Goal: Use online tool/utility: Use online tool/utility

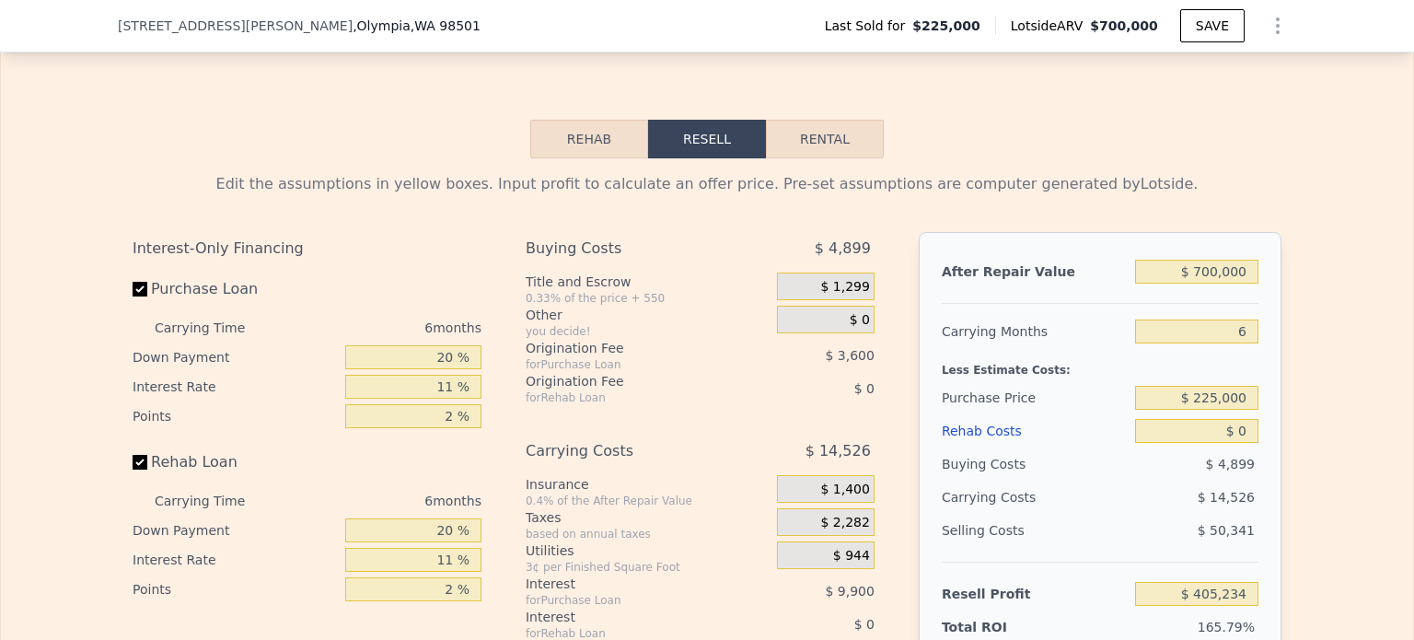
scroll to position [2847, 0]
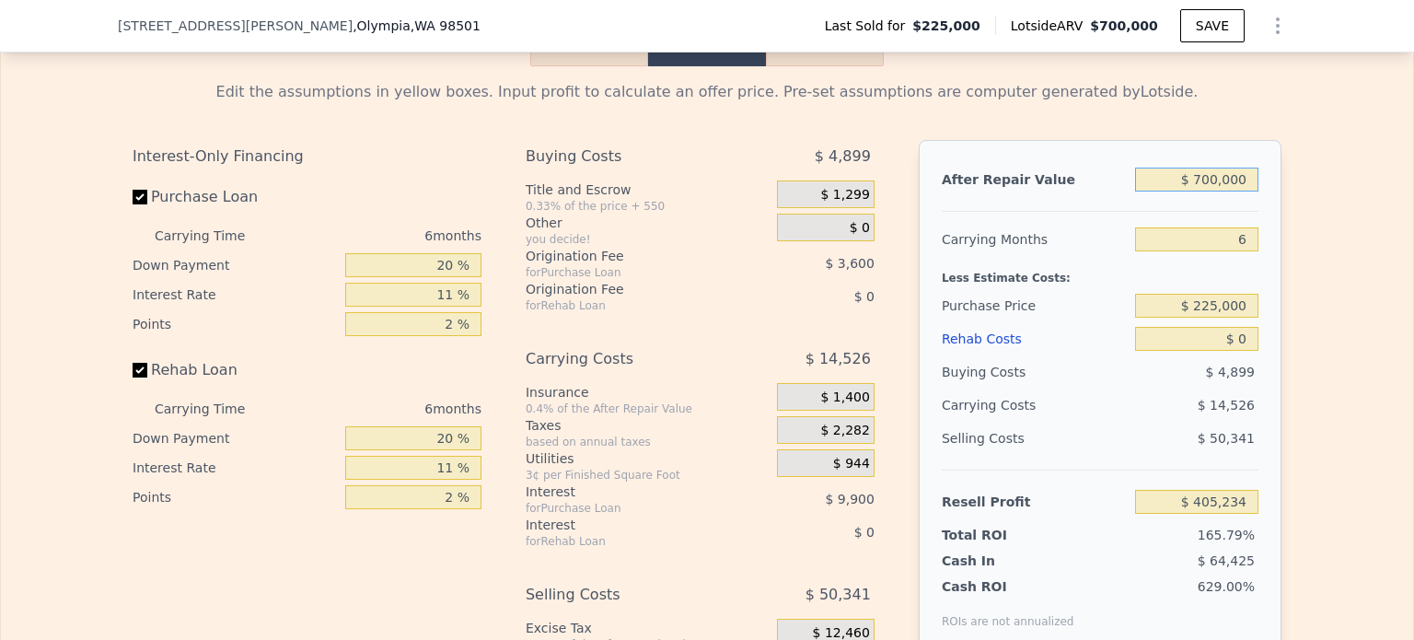
drag, startPoint x: 1198, startPoint y: 200, endPoint x: 1257, endPoint y: 202, distance: 59.0
click at [1257, 202] on div "After Repair Value $ 700,000 Carrying Months 6 Less Estimate Costs: Purchase Pr…" at bounding box center [1100, 396] width 363 height 512
type input "$ 7"
type input "-$ 243,568"
type input "$ 735"
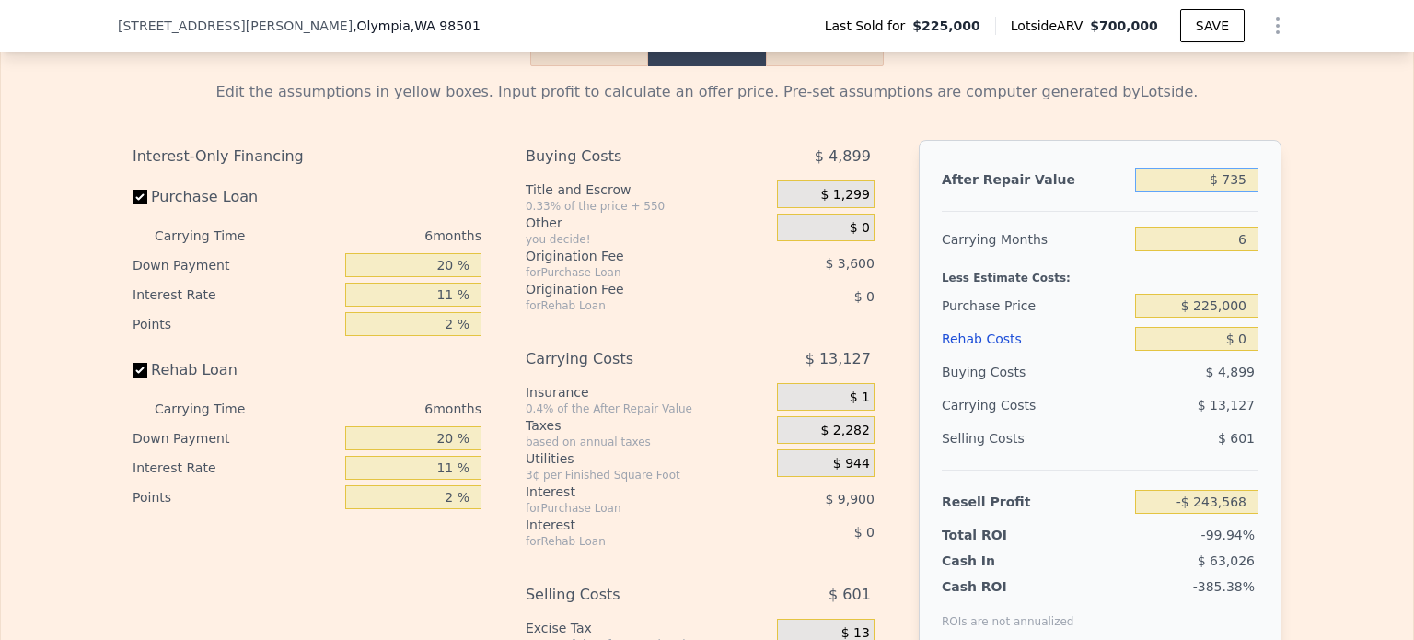
type input "-$ 242,892"
type input "$ 735,000"
type input "$ 437,674"
type input "$ 735,000"
drag, startPoint x: 1222, startPoint y: 262, endPoint x: 1235, endPoint y: 257, distance: 14.0
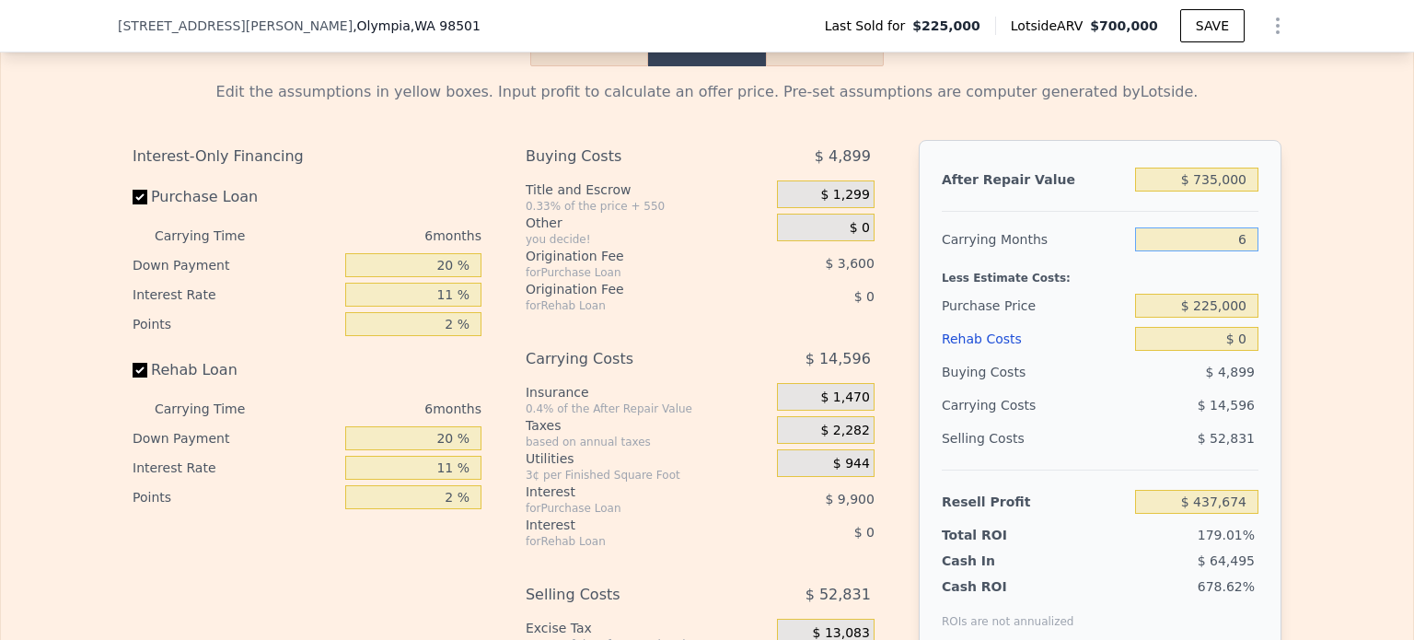
click at [1235, 251] on input "6" at bounding box center [1196, 239] width 123 height 24
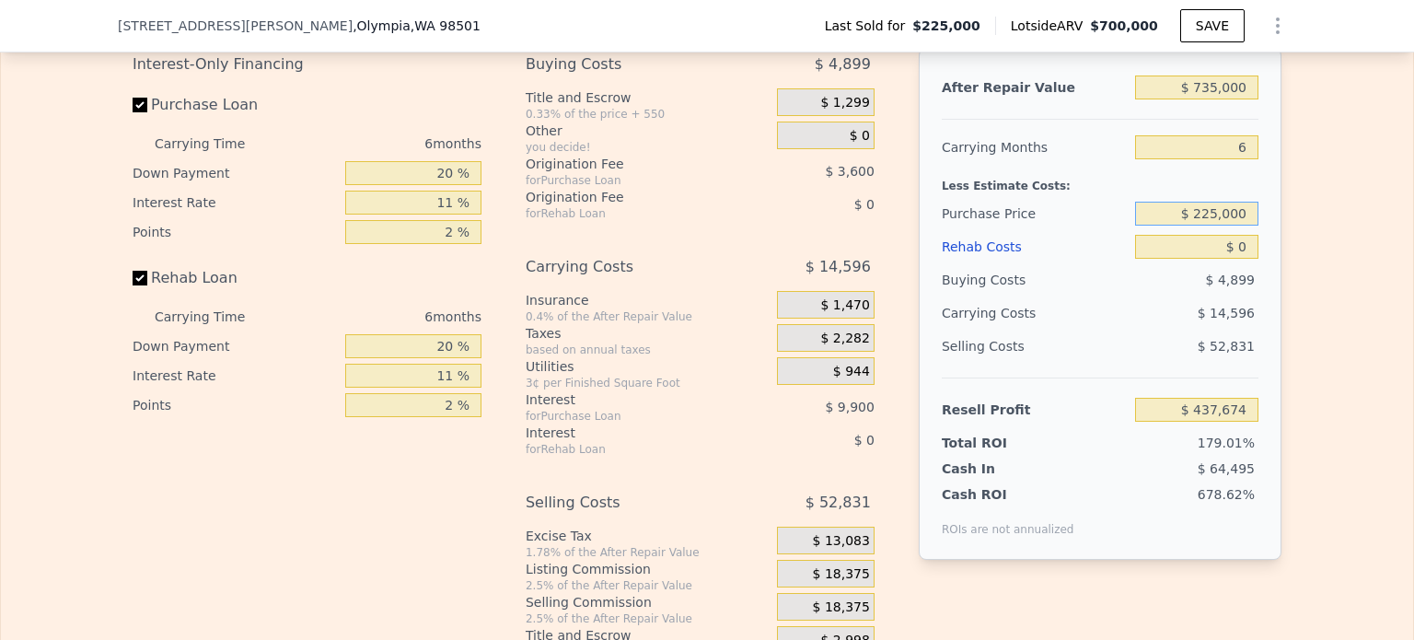
drag, startPoint x: 1193, startPoint y: 235, endPoint x: 1261, endPoint y: 245, distance: 68.9
click at [1260, 243] on div "After Repair Value $ 735,000 Carrying Months 6 Less Estimate Costs: Purchase Pr…" at bounding box center [1100, 304] width 363 height 512
type input "$ 410,000"
click at [1260, 246] on div "After Repair Value $ 735,000 Carrying Months 6 Less Estimate Costs: Purchase Pr…" at bounding box center [1100, 304] width 363 height 512
type input "$ 240,956"
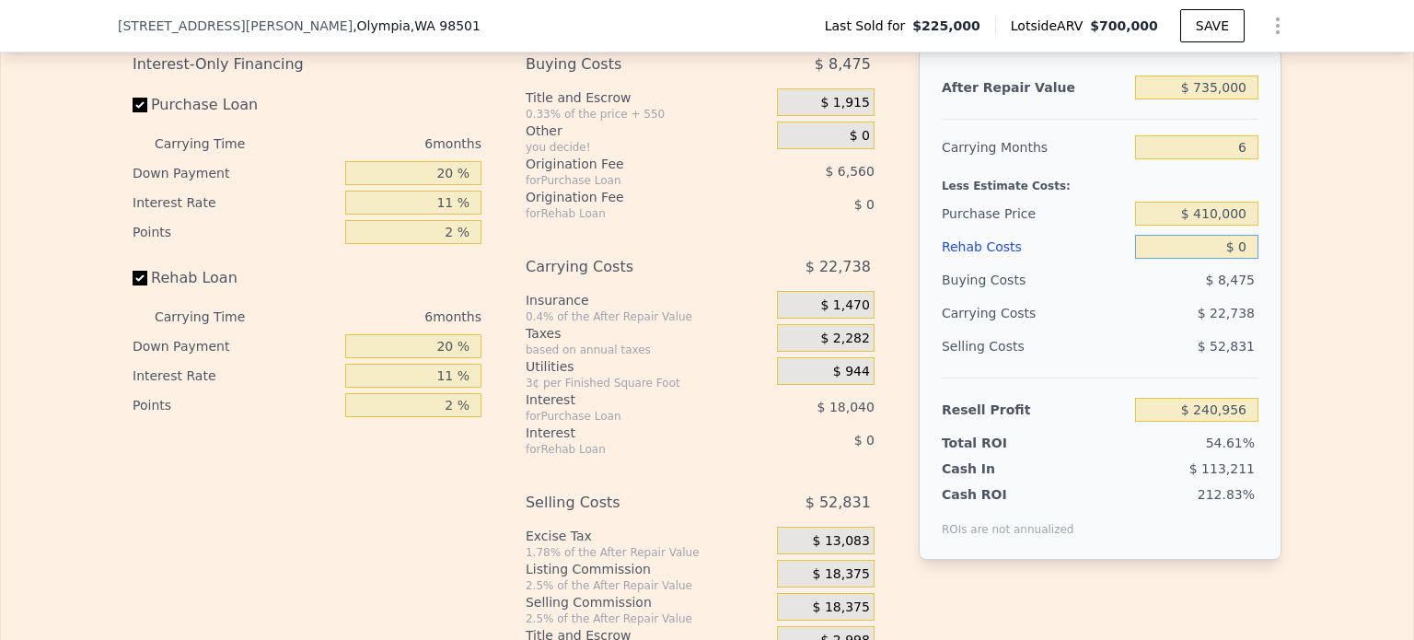
click at [1233, 259] on input "$ 0" at bounding box center [1196, 247] width 123 height 24
type input "$ 153"
type input "$ 240,795"
type input "$ 1,530"
type input "$ 239,336"
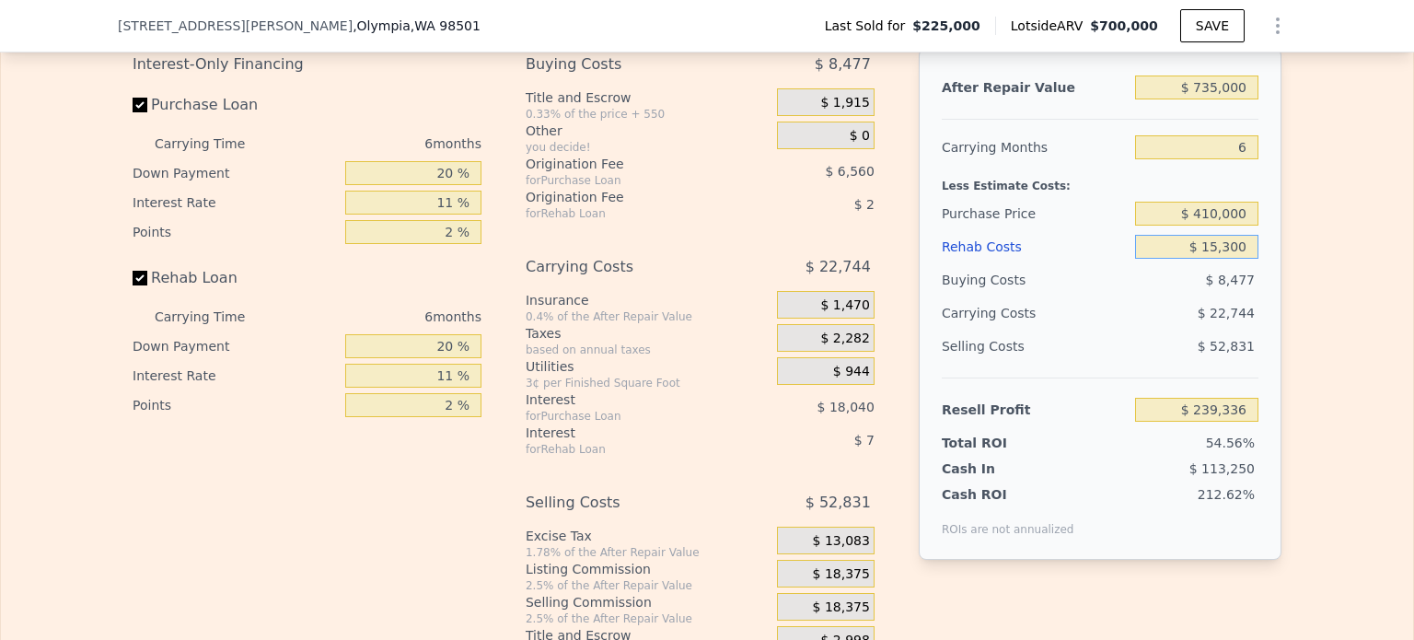
type input "$ 153,000"
type input "$ 78,776"
type input "$ 153,000"
click at [1326, 303] on div "Edit the assumptions in yellow boxes. Input profit to calculate an offer price.…" at bounding box center [707, 316] width 1412 height 685
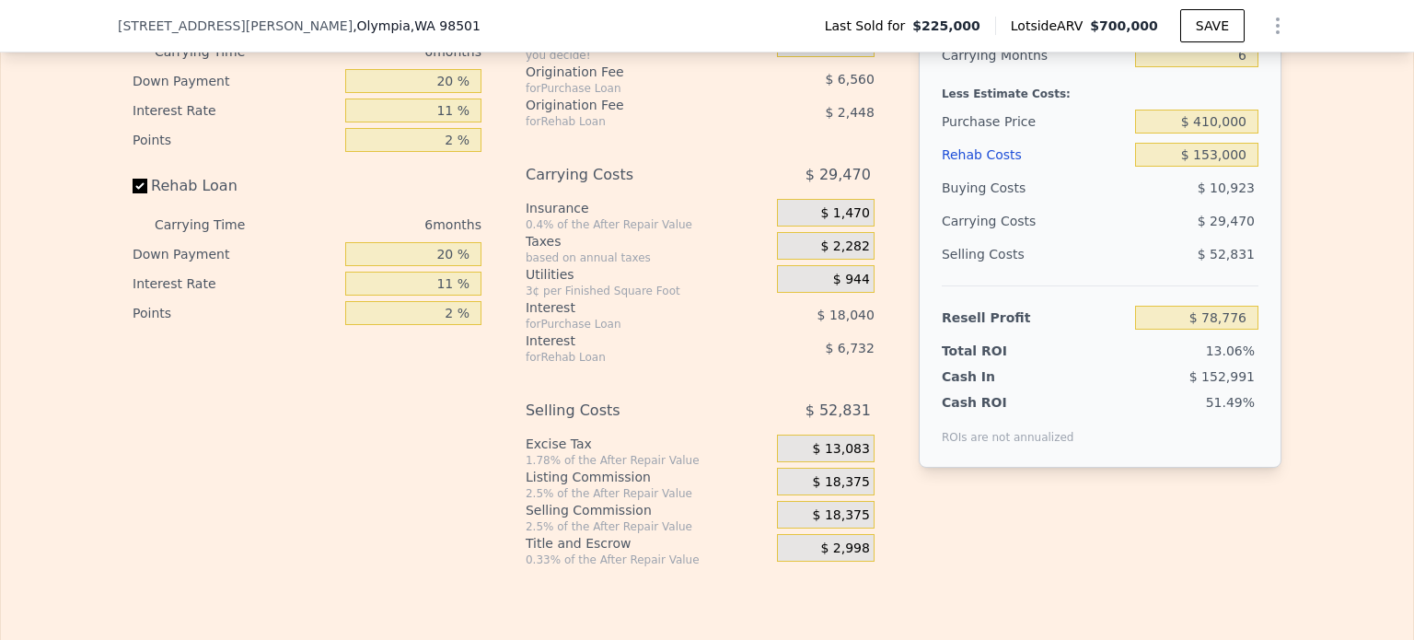
scroll to position [3123, 0]
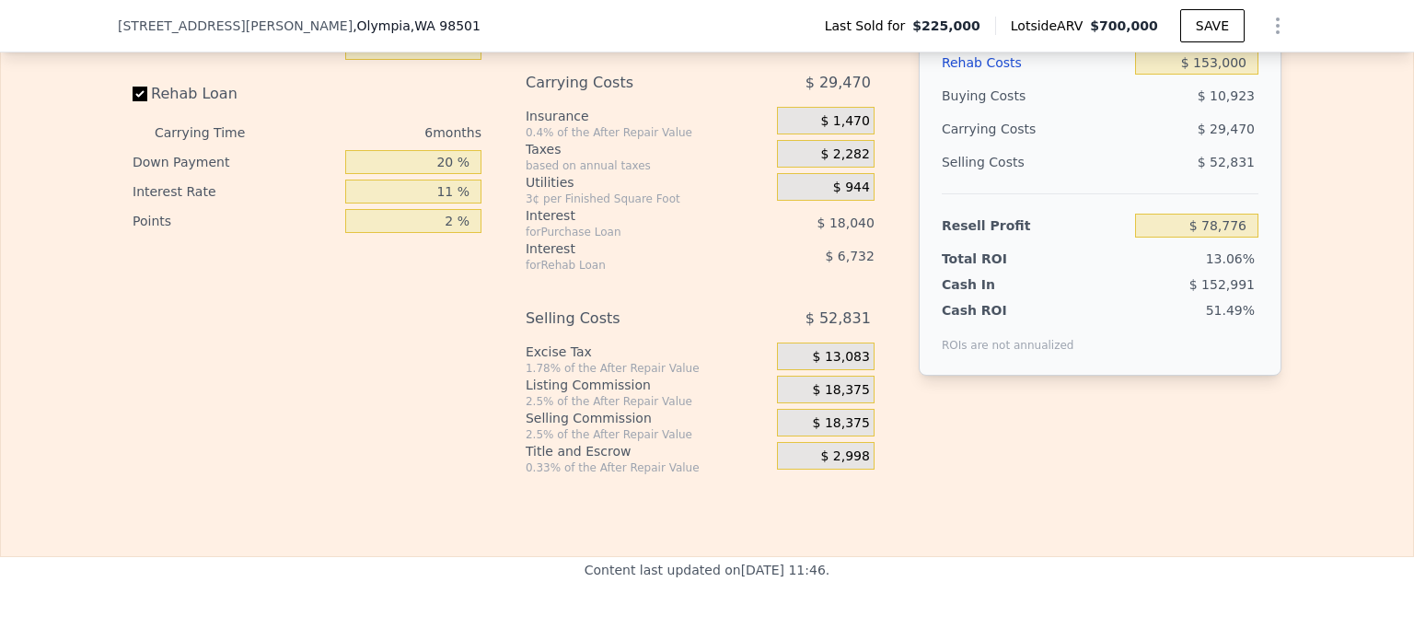
click at [850, 399] on span "$ 18,375" at bounding box center [841, 390] width 57 height 17
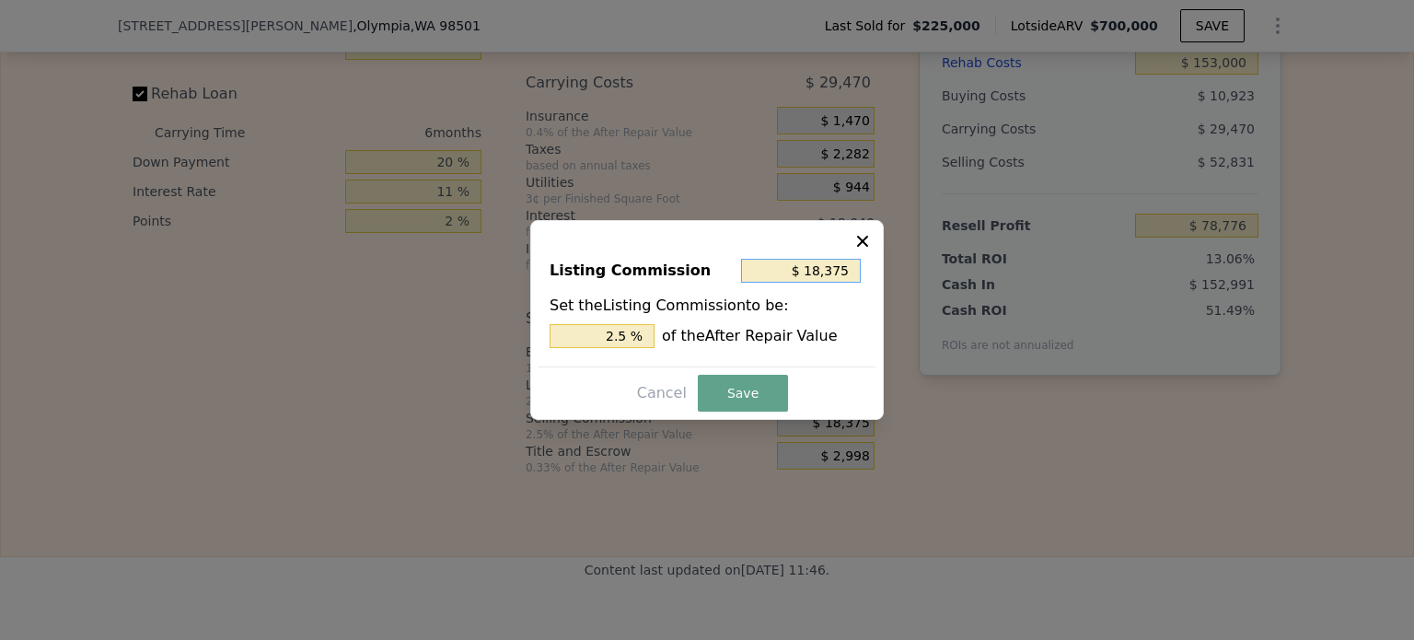
drag, startPoint x: 821, startPoint y: 269, endPoint x: 885, endPoint y: 274, distance: 63.8
click at [885, 274] on div "​ Listing Commission $ 18,375 Set the Listing Commission to be: 2.5 % of the Af…" at bounding box center [707, 320] width 1414 height 640
type input "$ 10"
type input "0.001 %"
type input "$ 100"
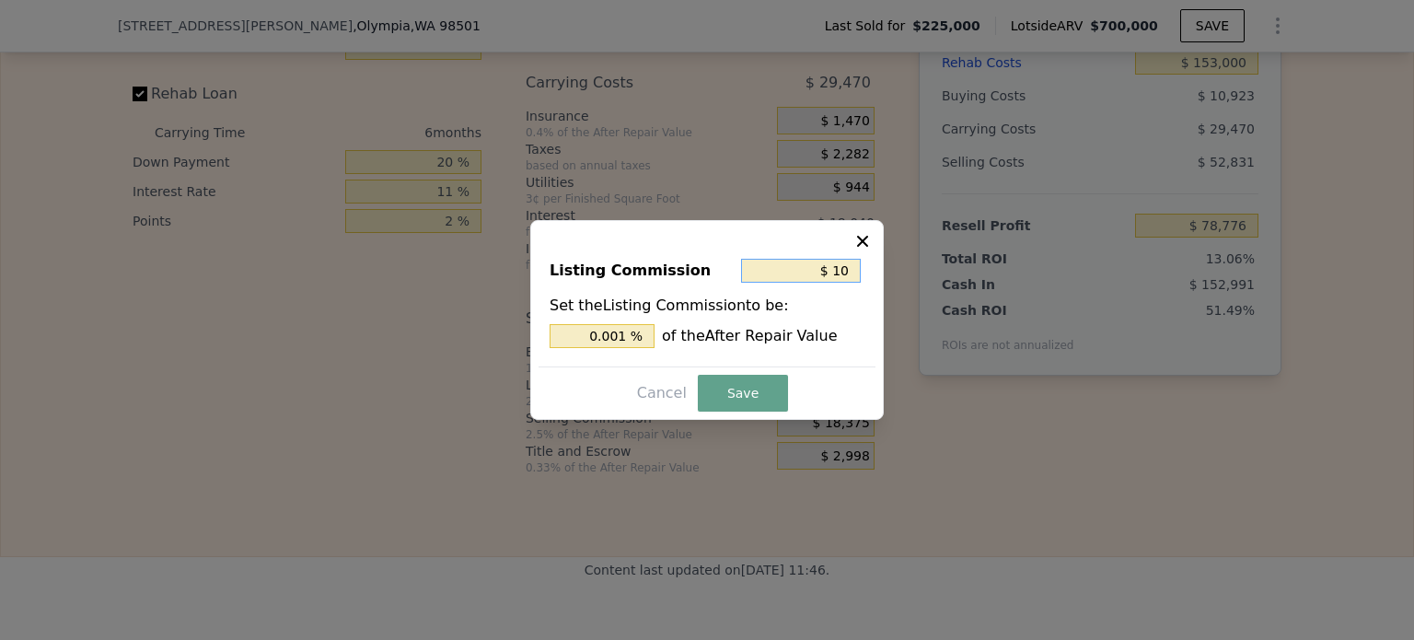
type input "0.014 %"
type input "$ 1,000"
type input "0.136 %"
type input "$ 10,000"
type input "1.361 %"
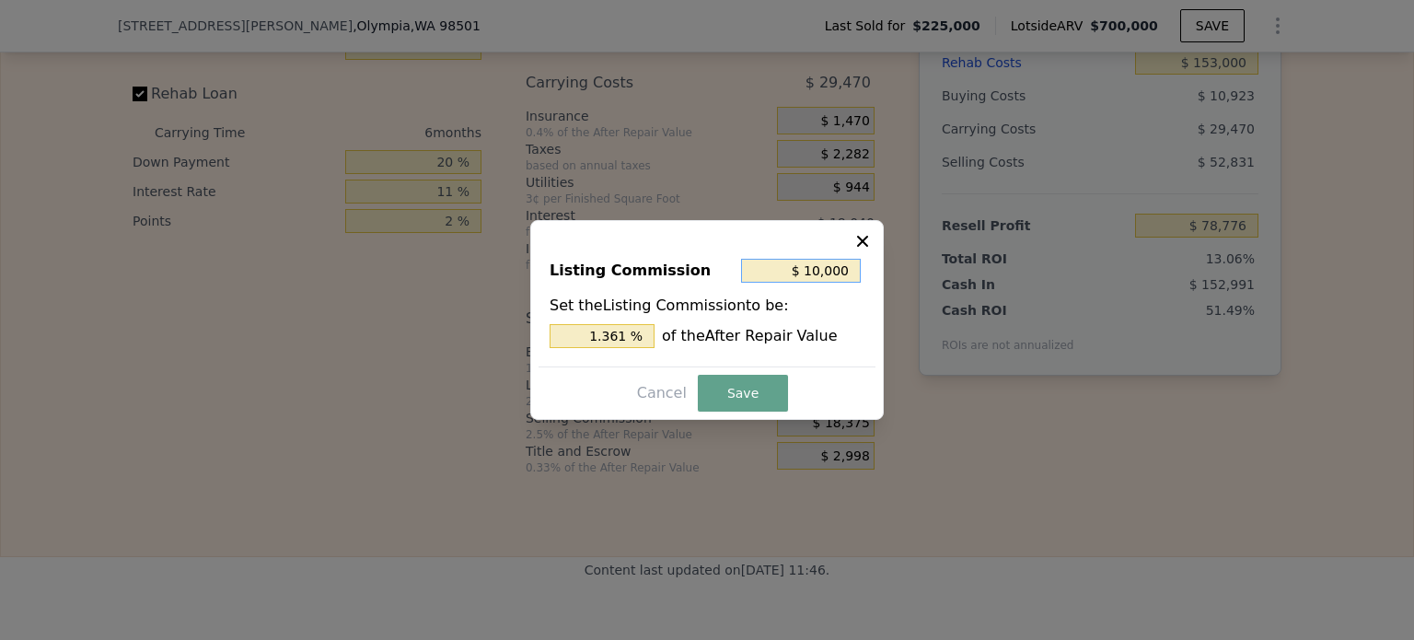
type input "$ 100,000"
type input "13.605 %"
type input "$ 100,000"
click at [768, 386] on button "Save" at bounding box center [743, 393] width 90 height 37
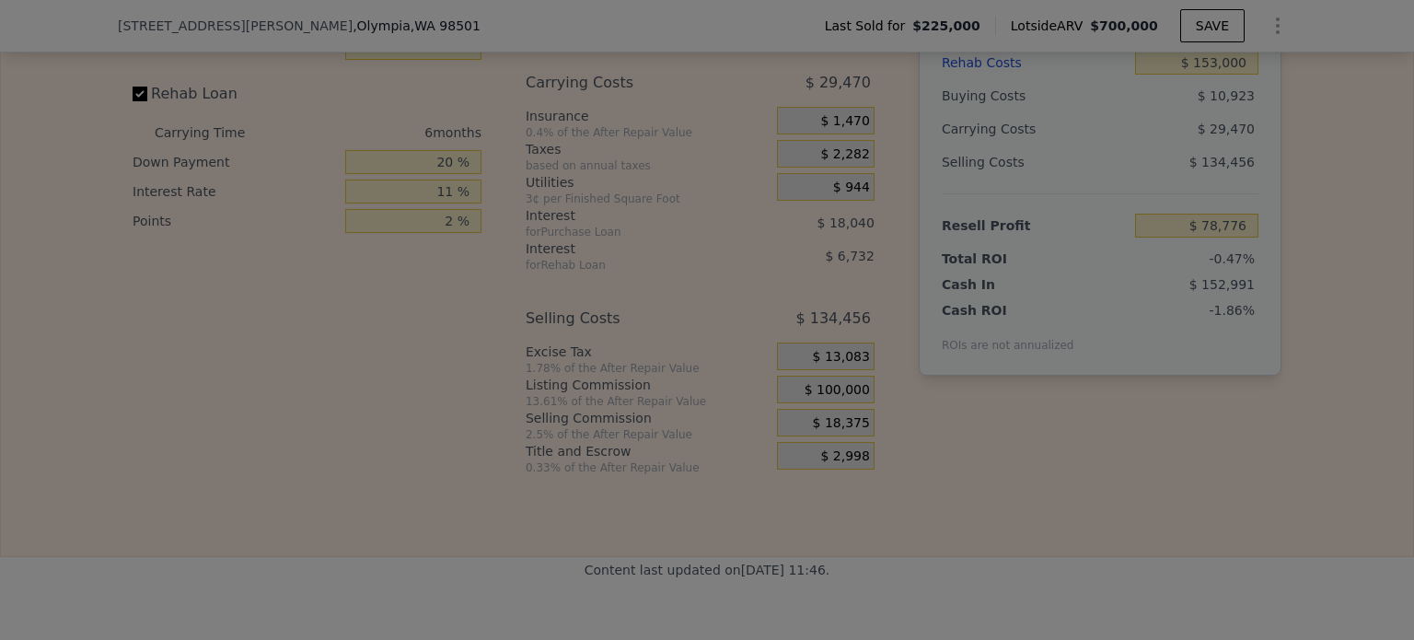
type input "-$ 2,849"
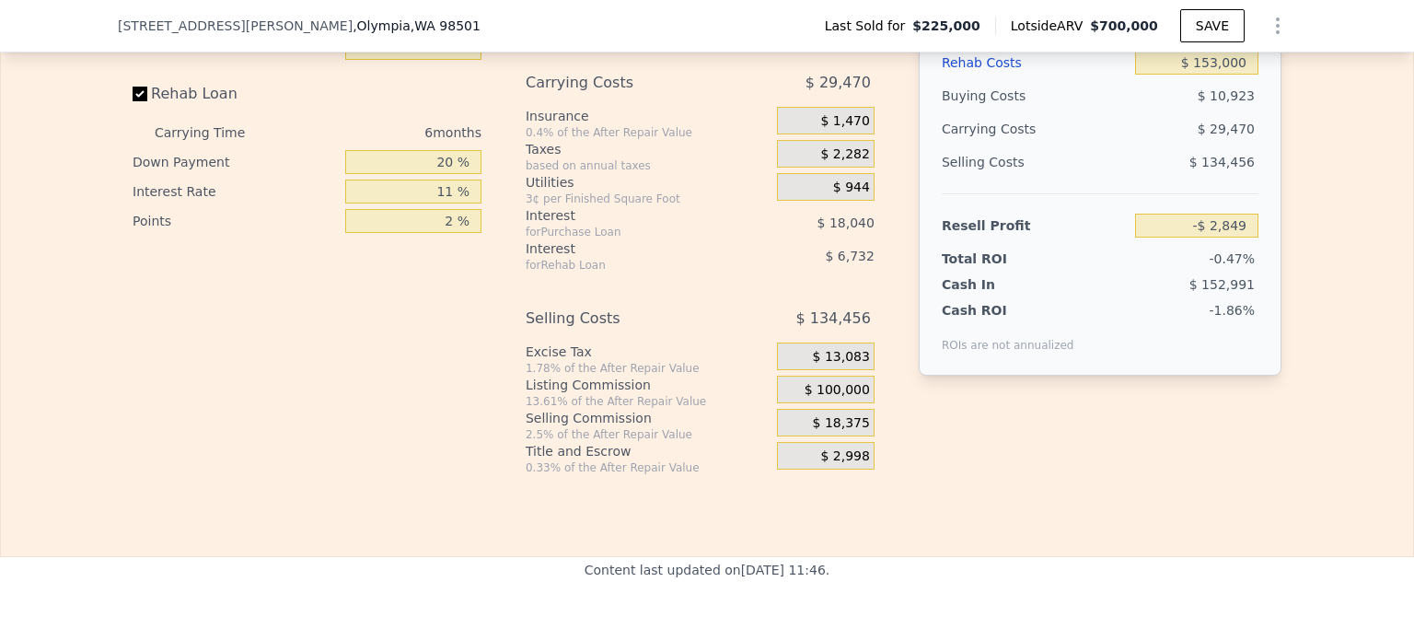
click at [849, 399] on span "$ 100,000" at bounding box center [837, 390] width 65 height 17
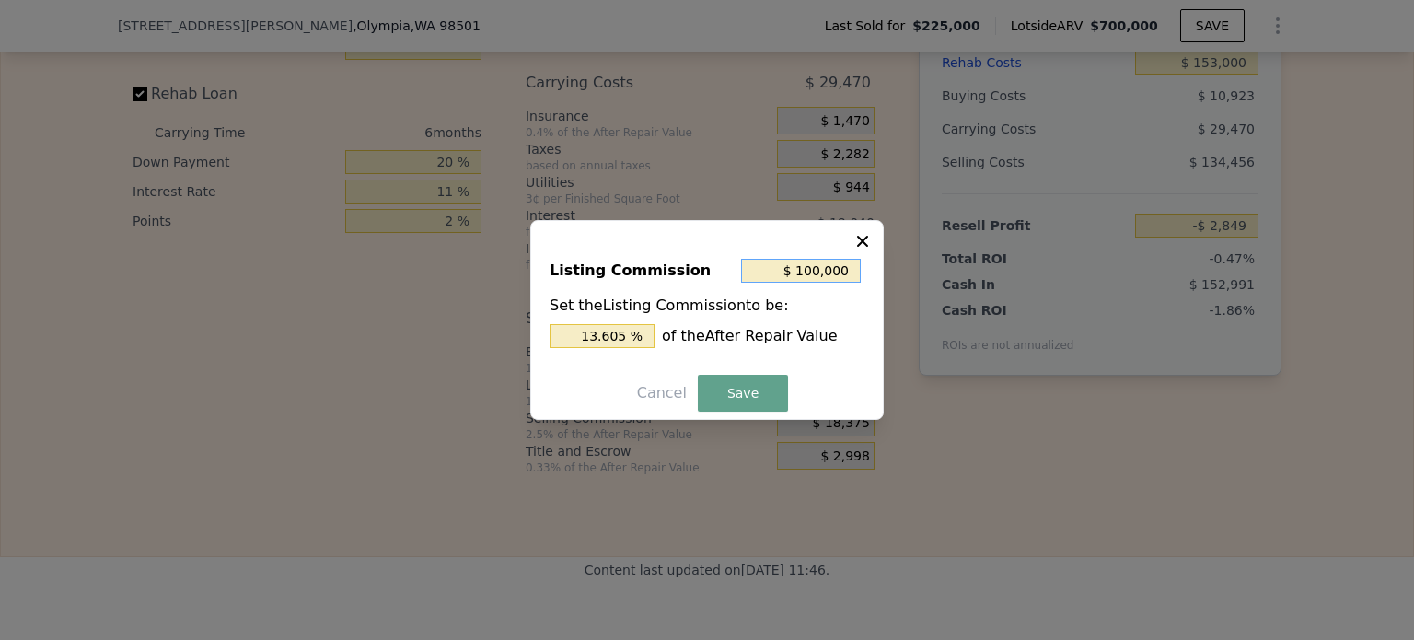
drag, startPoint x: 810, startPoint y: 275, endPoint x: 890, endPoint y: 274, distance: 80.1
click at [890, 274] on div "​ Listing Commission $ 100,000 Set the Listing Commission to be: 13.605 % of th…" at bounding box center [707, 320] width 1414 height 640
type input "$ 10"
type input "0.001 %"
type input "$ 100"
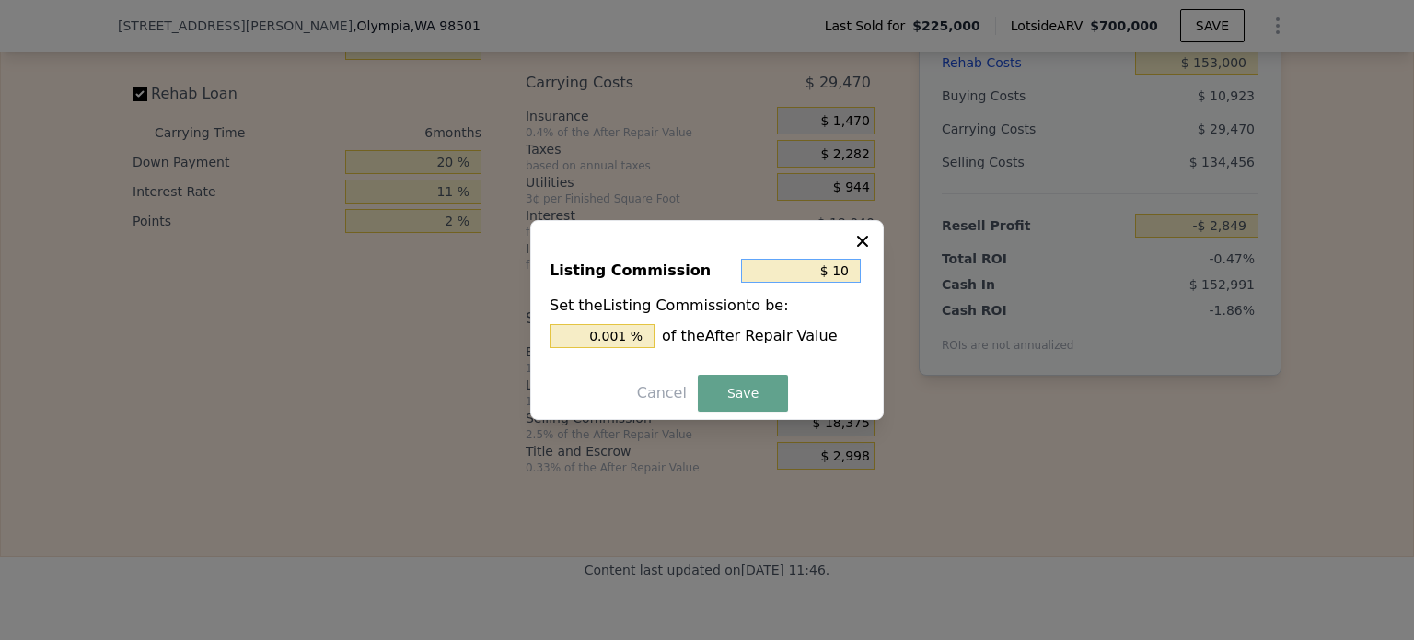
type input "0.014 %"
type input "$ 1,000"
type input "0.136 %"
type input "$ 1,000"
click at [752, 397] on button "Save" at bounding box center [743, 393] width 90 height 37
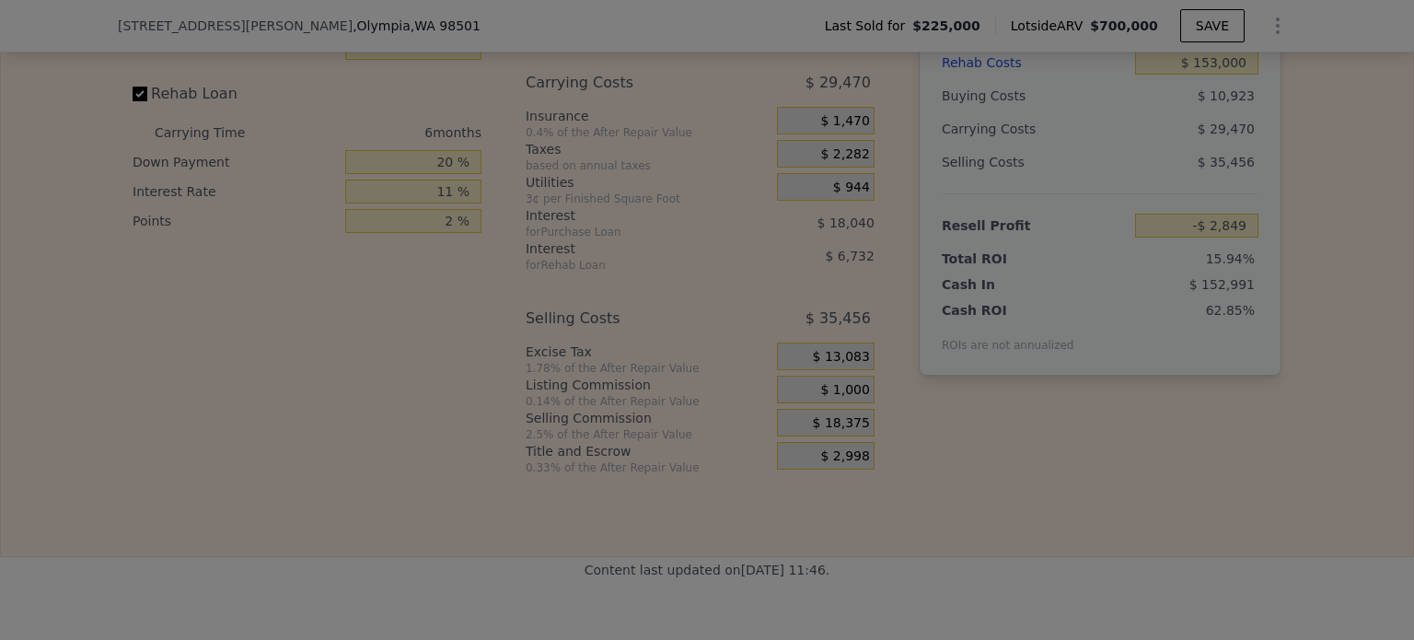
type input "$ 96,151"
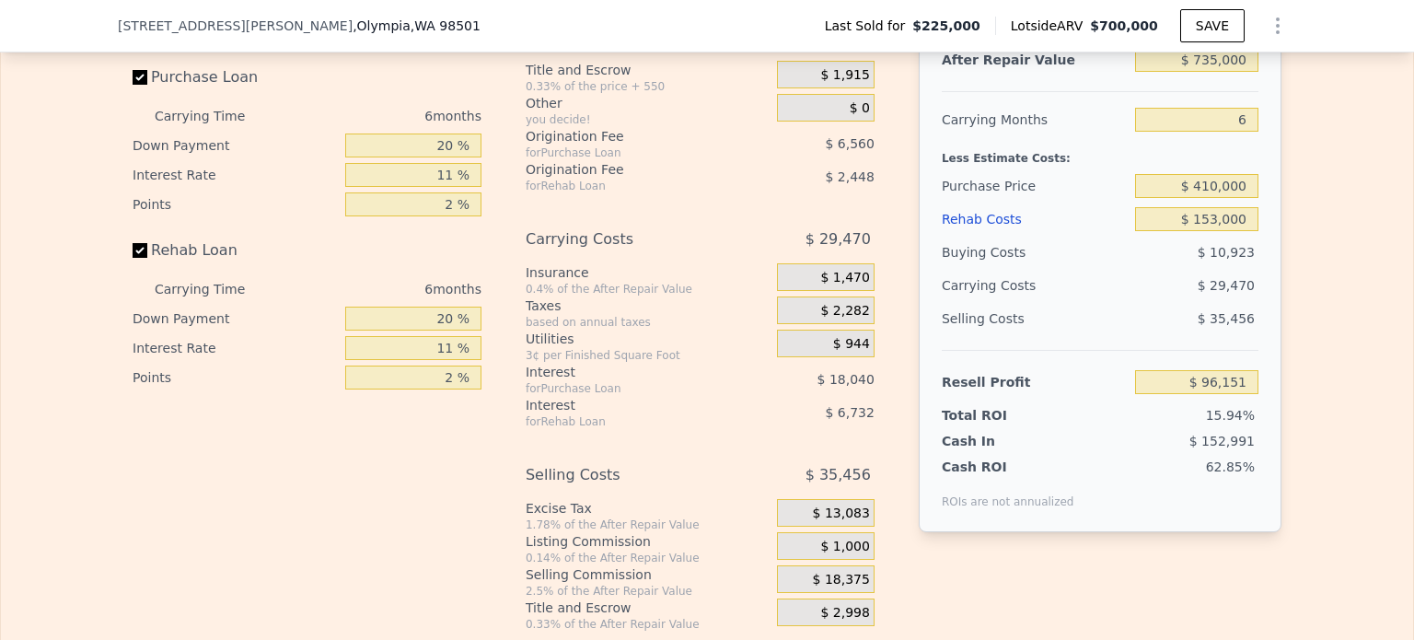
scroll to position [2939, 0]
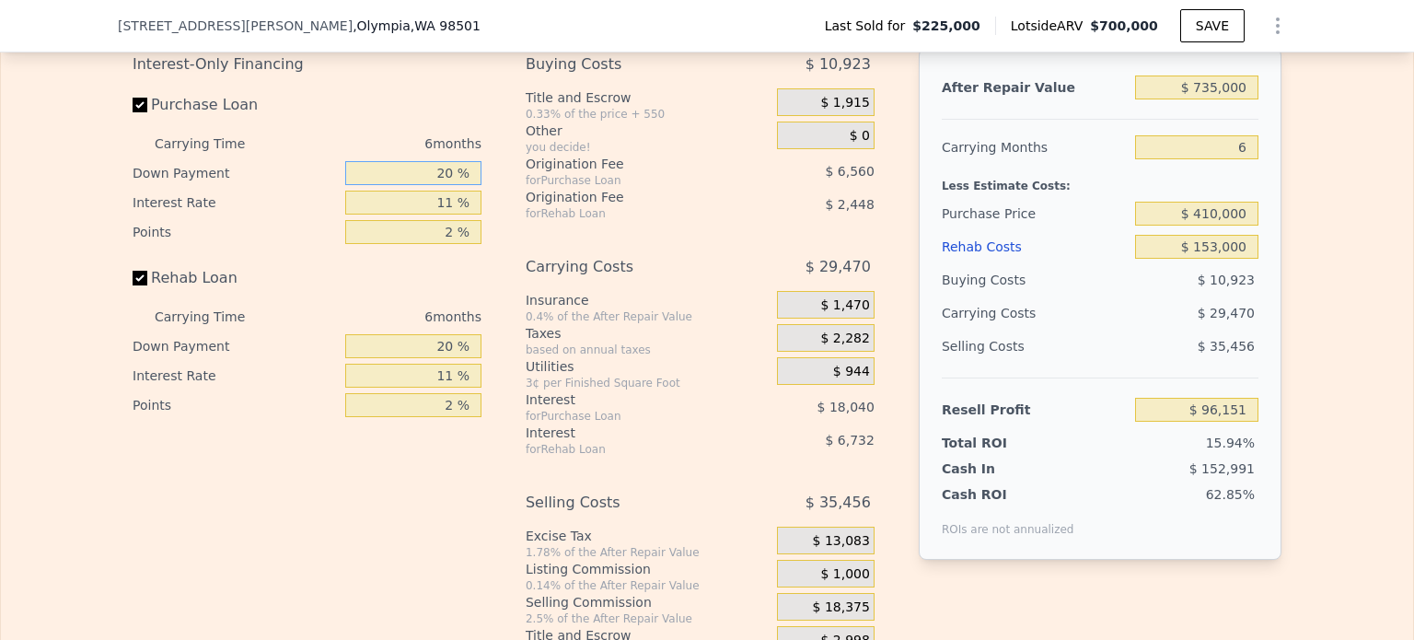
drag, startPoint x: 435, startPoint y: 196, endPoint x: 450, endPoint y: 195, distance: 15.7
click at [450, 185] on input "20 %" at bounding box center [413, 173] width 136 height 24
type input "5 %"
type input "$ 91,543"
type input "1 %"
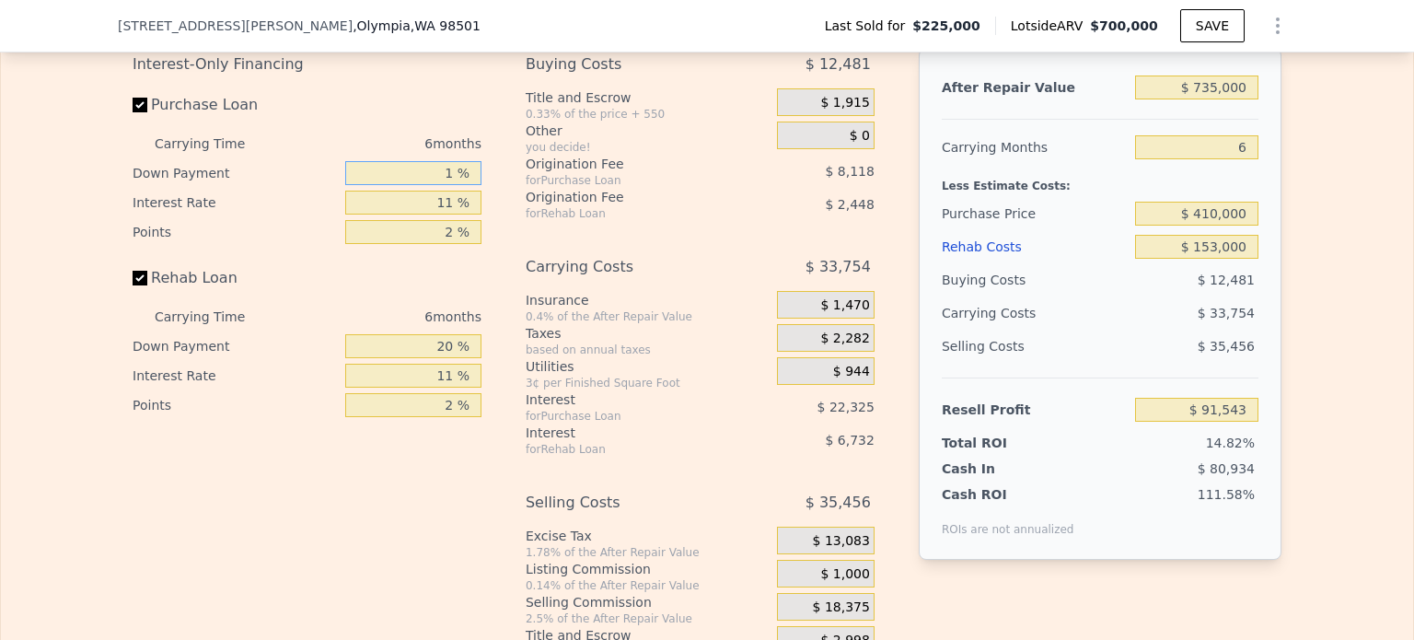
type input "$ 90,309"
type input "10 %"
type input "$ 93,075"
type input "10 %"
drag, startPoint x: 436, startPoint y: 224, endPoint x: 456, endPoint y: 227, distance: 20.4
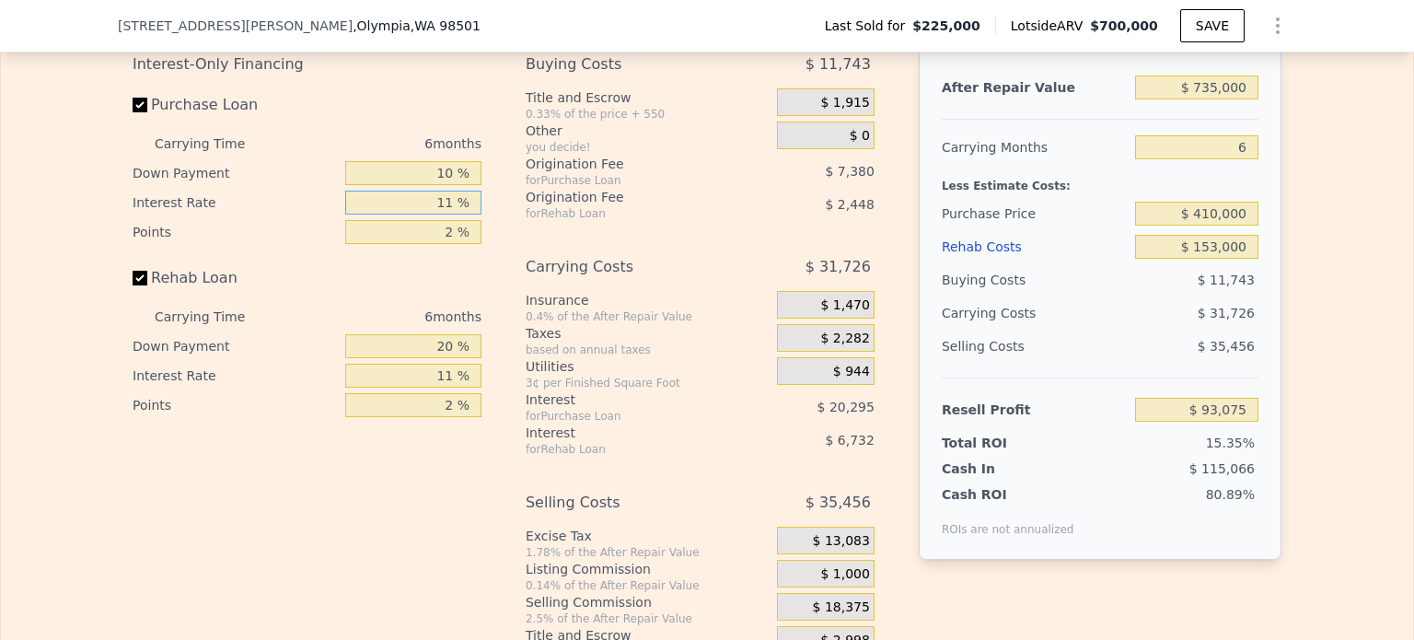
click at [456, 215] on input "11 %" at bounding box center [413, 203] width 136 height 24
type input "12 %"
type input "$ 91,233"
type input "12 %"
click at [448, 244] on input "2 %" at bounding box center [413, 232] width 136 height 24
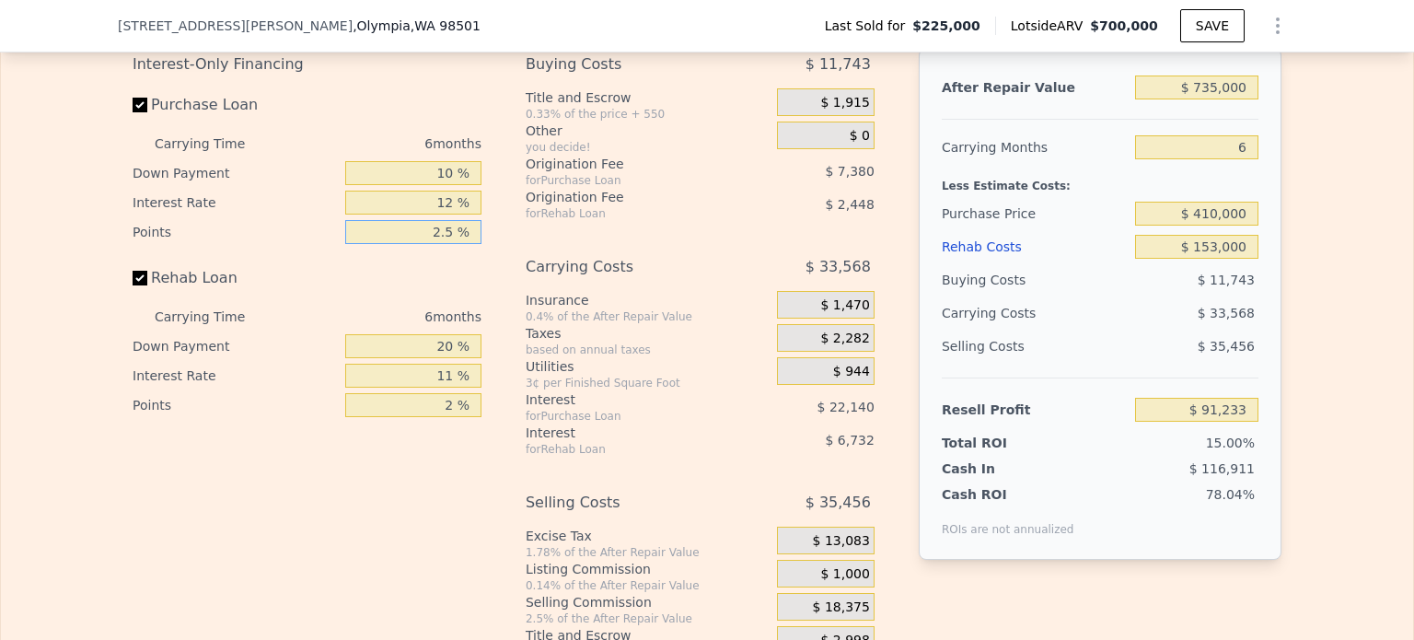
type input "2.55 %"
type input "$ 89,203"
type input "2.55 %"
drag, startPoint x: 433, startPoint y: 402, endPoint x: 451, endPoint y: 403, distance: 18.4
click at [451, 388] on input "11 %" at bounding box center [413, 376] width 136 height 24
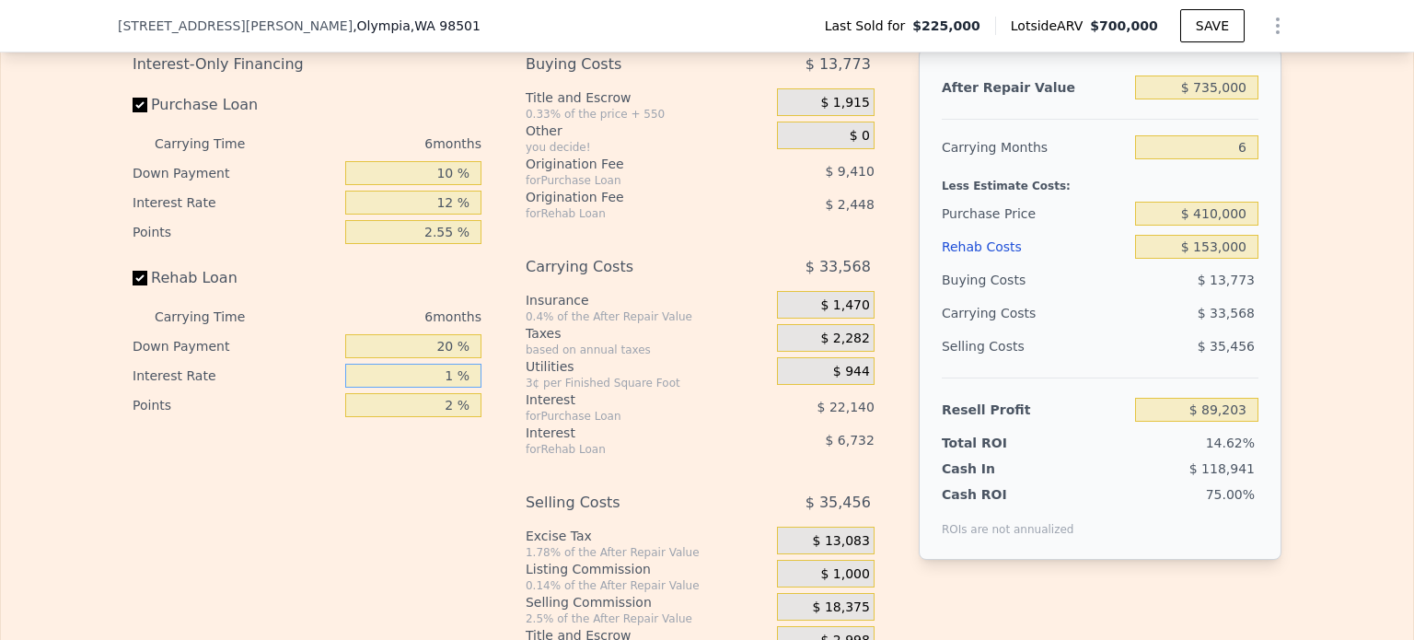
type input "12 %"
type input "$ 88,591"
type input "12 %"
click at [453, 417] on input "2 %" at bounding box center [413, 405] width 136 height 24
type input "2.55 %"
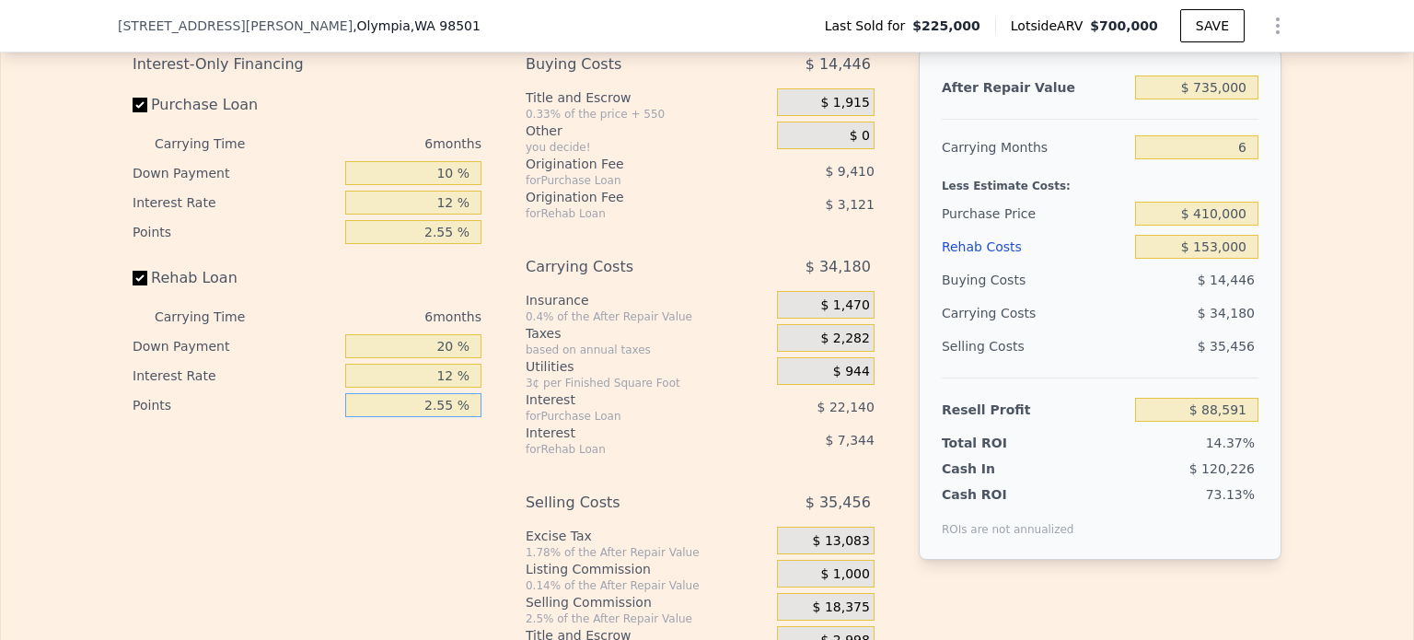
type input "$ 87,918"
click at [663, 390] on div "3¢ per Finished Square Foot" at bounding box center [648, 383] width 244 height 15
drag, startPoint x: 1210, startPoint y: 272, endPoint x: 1291, endPoint y: 272, distance: 81.0
click at [1291, 272] on div "Edit the assumptions in yellow boxes. Input profit to calculate an offer price.…" at bounding box center [707, 316] width 1412 height 685
drag, startPoint x: 1201, startPoint y: 267, endPoint x: 1296, endPoint y: 273, distance: 96.0
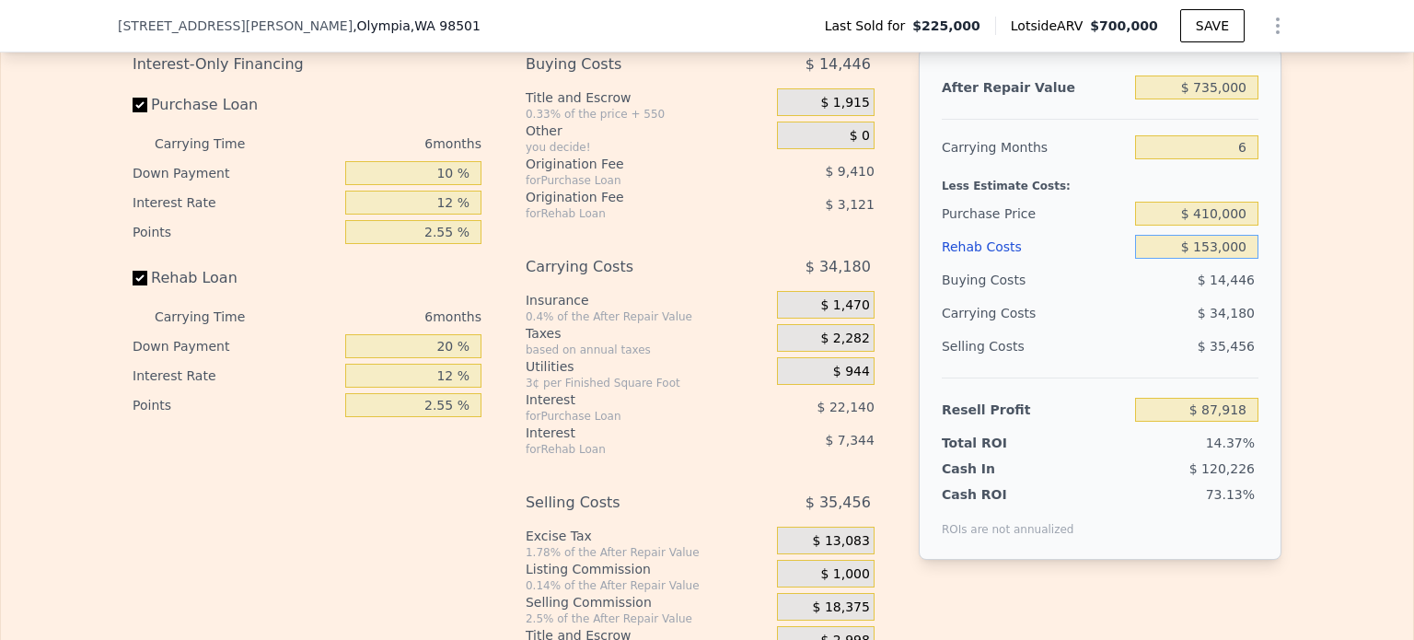
click at [1296, 273] on div "Edit the assumptions in yellow boxes. Input profit to calculate an offer price.…" at bounding box center [707, 316] width 1412 height 685
click at [895, 395] on div "Interest-Only Financing Purchase Loan Carrying Time 6 months Down Payment 10 % …" at bounding box center [707, 353] width 1149 height 611
drag, startPoint x: 479, startPoint y: 437, endPoint x: 497, endPoint y: 437, distance: 18.4
click at [497, 437] on div "Interest-Only Financing Purchase Loan Carrying Time 6 months Down Payment 10 % …" at bounding box center [707, 353] width 1149 height 611
type input "5 %"
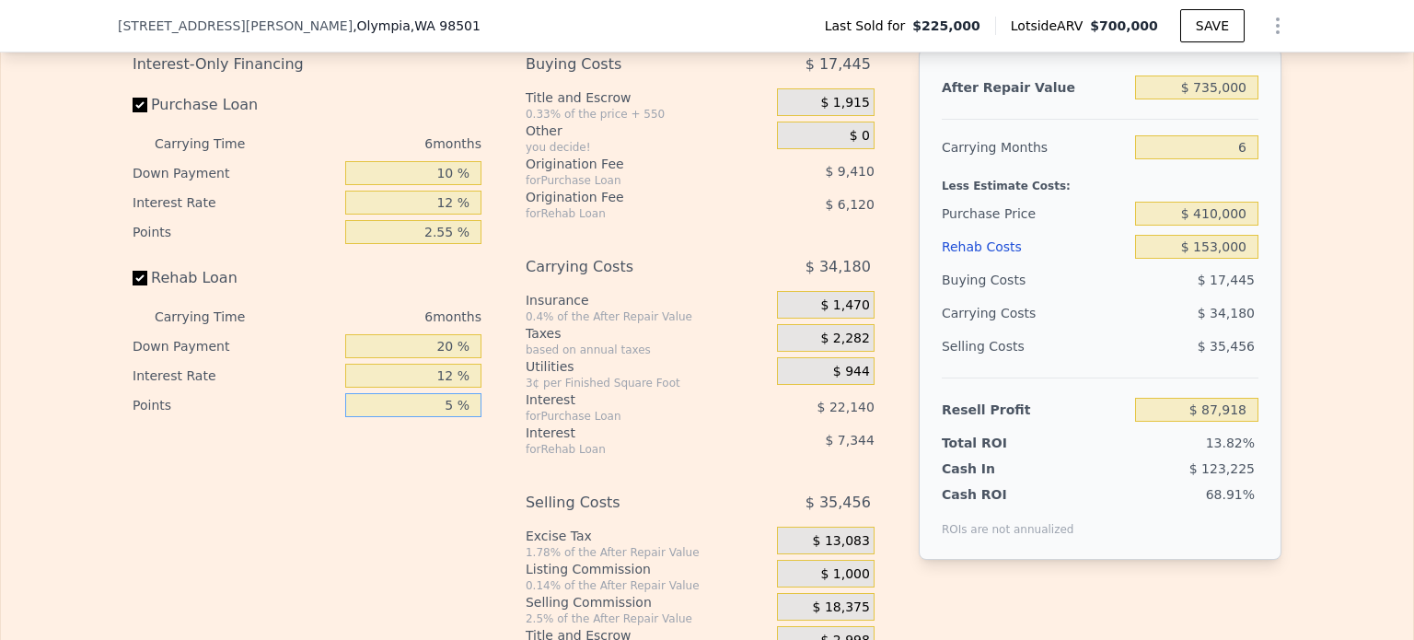
type input "$ 84,919"
type input "5 %"
click at [446, 388] on input "12 %" at bounding box center [413, 376] width 136 height 24
type input "12.55 %"
type input "$ 84,583"
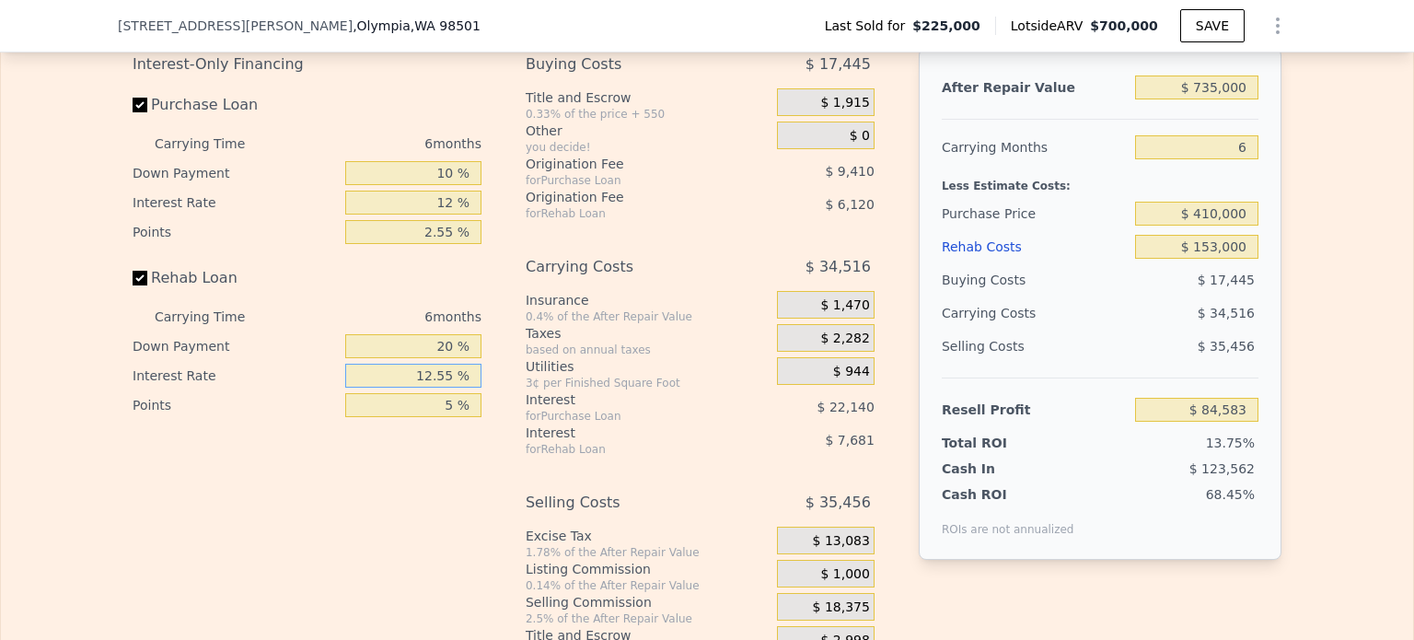
type input "12.55 %"
click at [451, 215] on input "12 %" at bounding box center [413, 203] width 136 height 24
type input "12.5 %"
type input "$ 83,659"
type input "12.55 %"
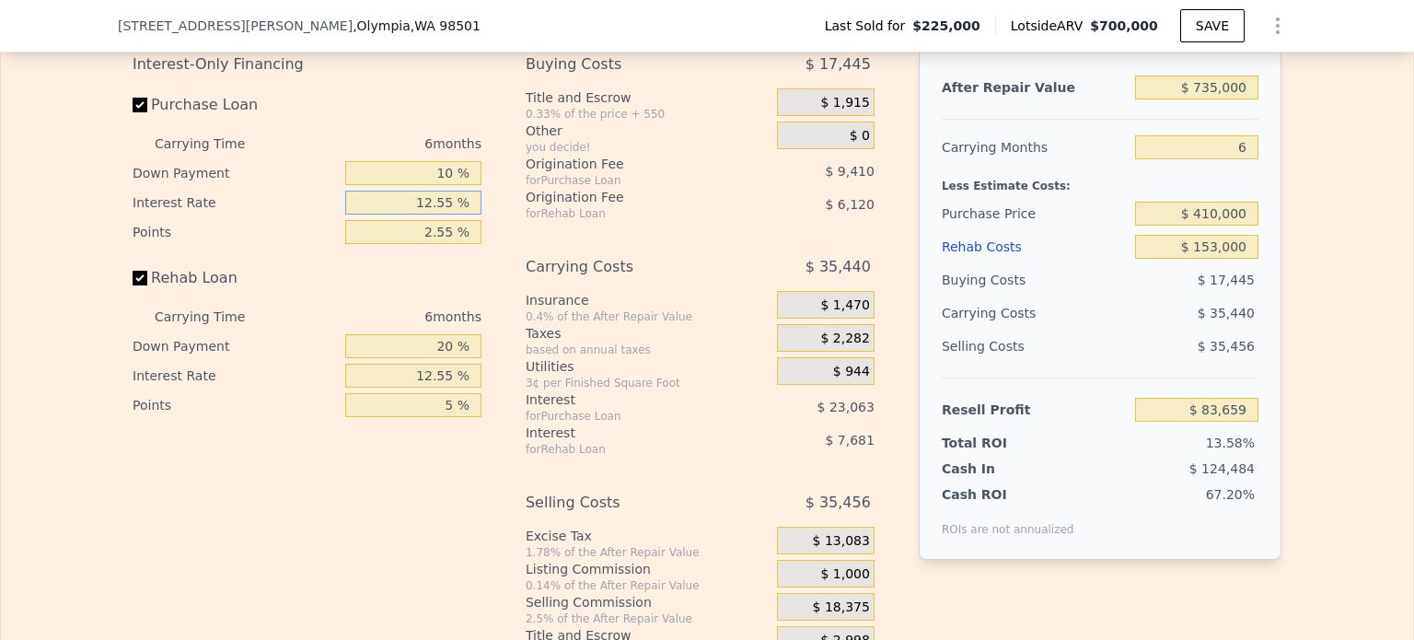
type input "$ 83,569"
type input "12.55 %"
click at [506, 296] on div "Interest-Only Financing Purchase Loan Carrying Time 6 months Down Payment 10 % …" at bounding box center [707, 353] width 1149 height 611
drag, startPoint x: 429, startPoint y: 371, endPoint x: 498, endPoint y: 373, distance: 69.1
click at [498, 373] on div "Interest-Only Financing Purchase Loan Carrying Time 6 months Down Payment 10 % …" at bounding box center [707, 353] width 1149 height 611
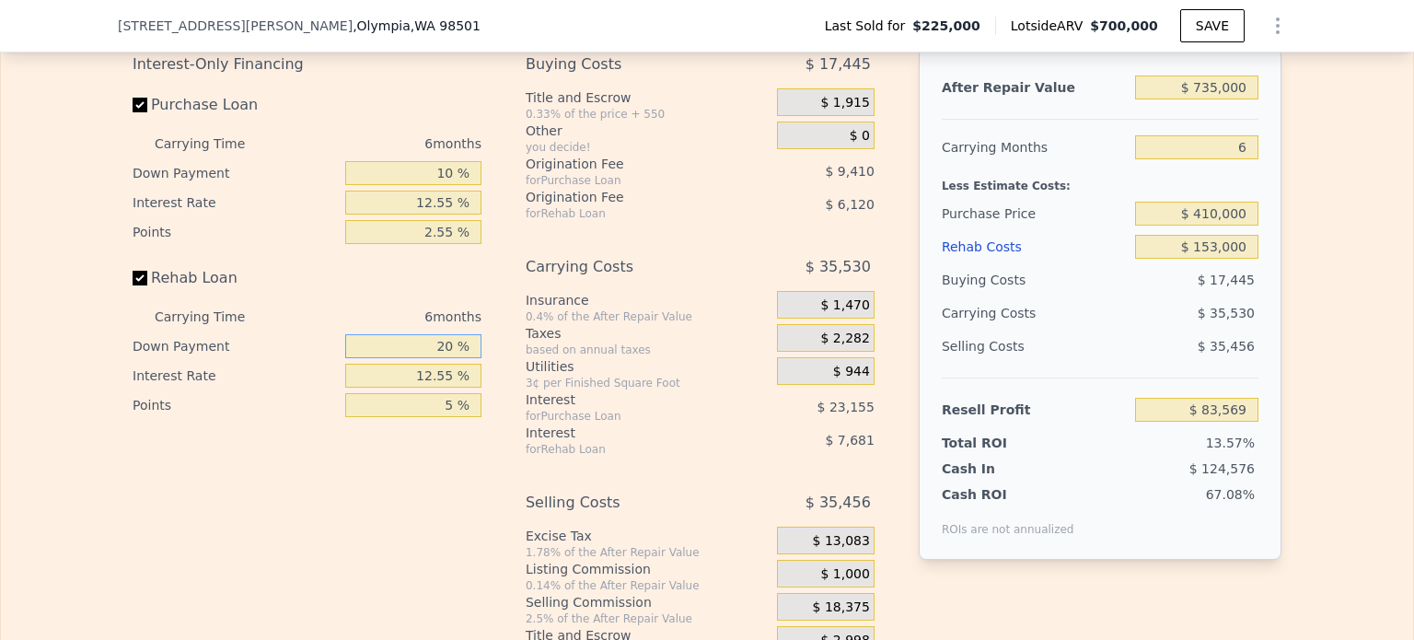
type input "0 %"
type input "$ 80,119"
type input "0 %"
click at [498, 373] on div "Interest-Only Financing Purchase Loan Carrying Time 6 months Down Payment 10 % …" at bounding box center [707, 353] width 1149 height 611
type input "$ 700,000"
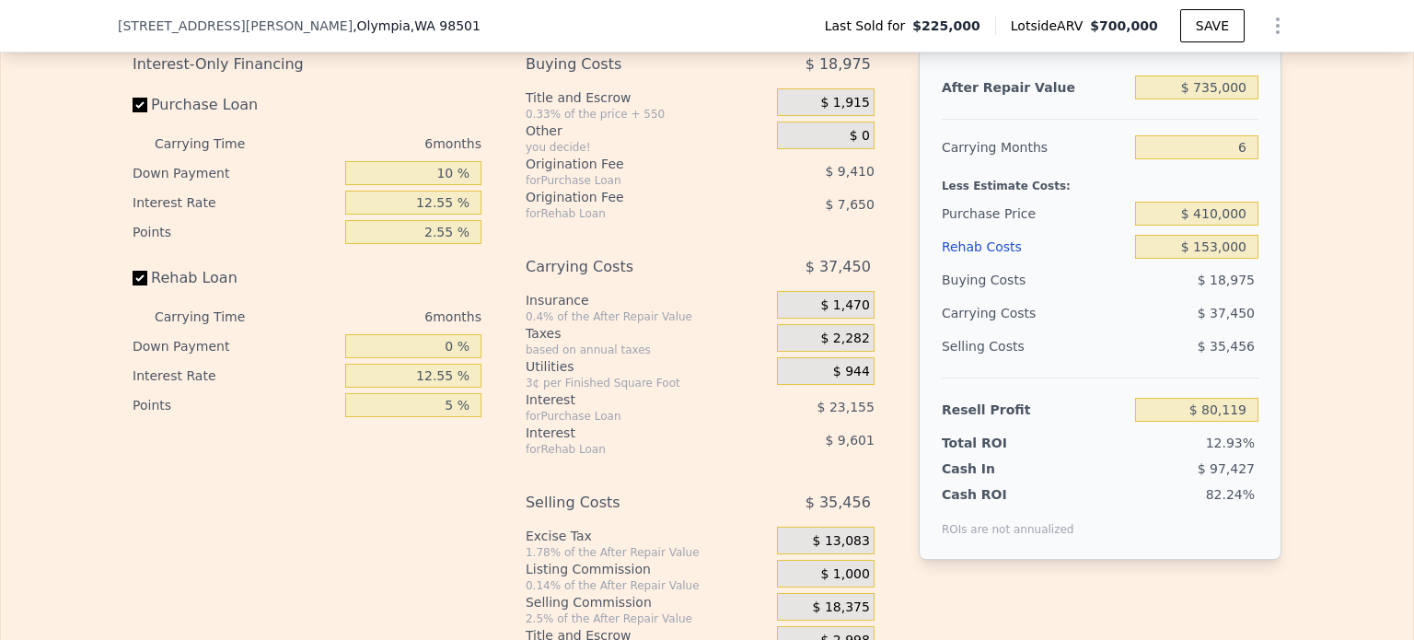
type input "$ 0"
type input "$ 405,234"
